Goal: Task Accomplishment & Management: Manage account settings

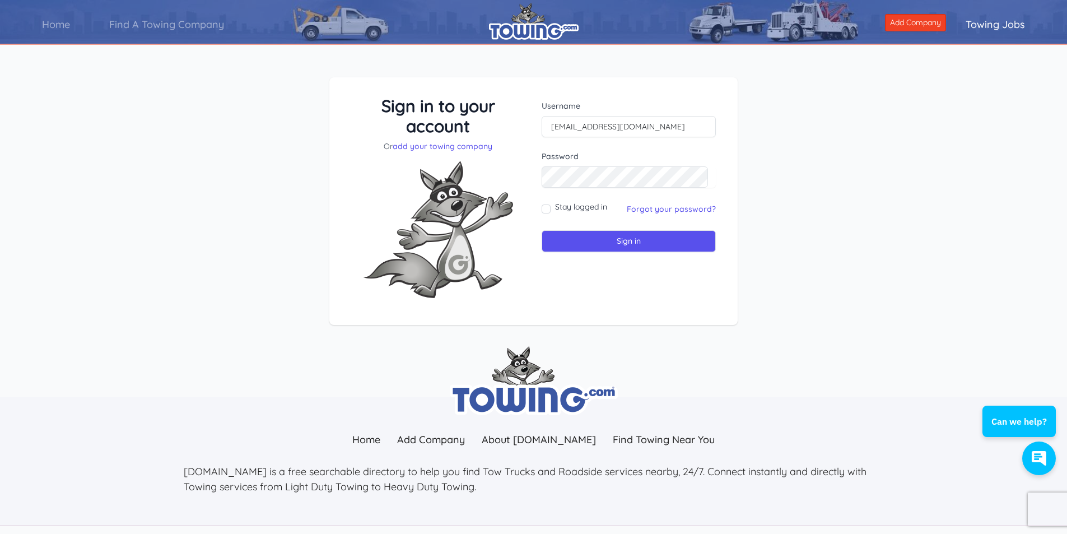
click at [552, 208] on div "Stay logged in" at bounding box center [574, 209] width 66 height 16
click at [548, 211] on input "Stay logged in" at bounding box center [545, 208] width 9 height 9
checkbox input "true"
drag, startPoint x: 569, startPoint y: 233, endPoint x: 575, endPoint y: 238, distance: 7.6
click at [569, 234] on input "Sign in" at bounding box center [628, 241] width 174 height 22
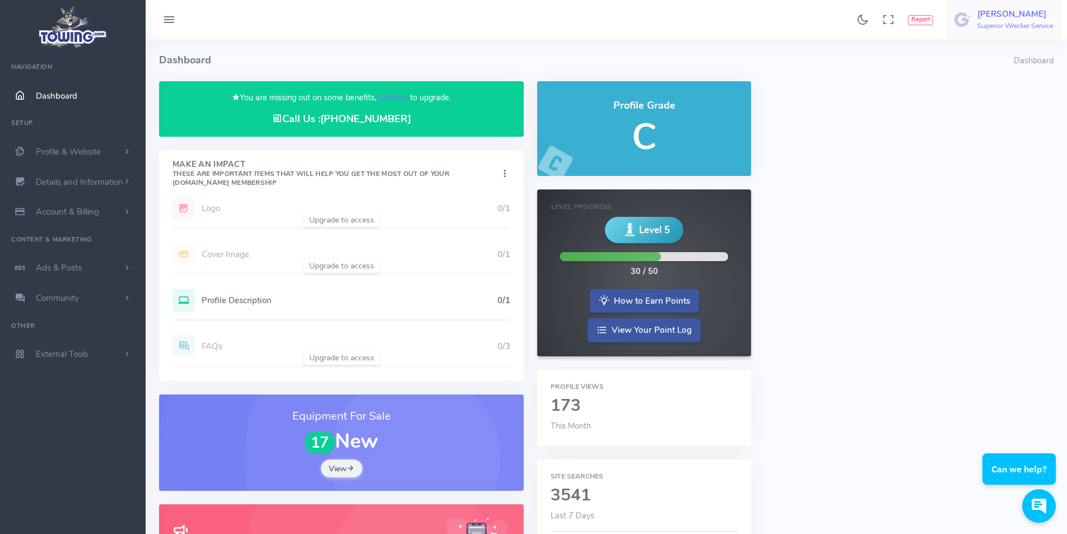
click at [1020, 18] on h5 "[PERSON_NAME]" at bounding box center [1015, 14] width 76 height 9
click at [1027, 24] on h6 "Superior Wrecker Service" at bounding box center [1015, 25] width 76 height 7
click at [1011, 104] on link "Logout" at bounding box center [1005, 107] width 110 height 20
